Goal: Information Seeking & Learning: Learn about a topic

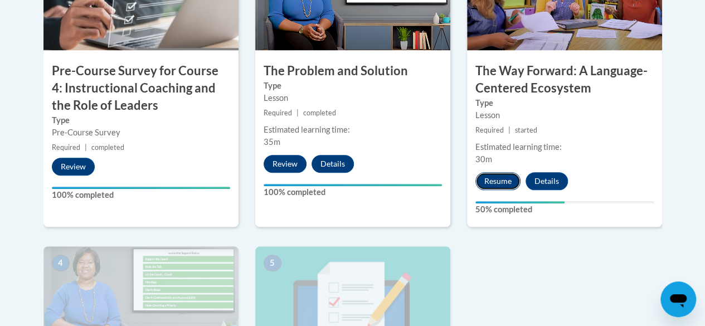
click at [499, 184] on button "Resume" at bounding box center [497, 181] width 45 height 18
